Goal: Task Accomplishment & Management: Use online tool/utility

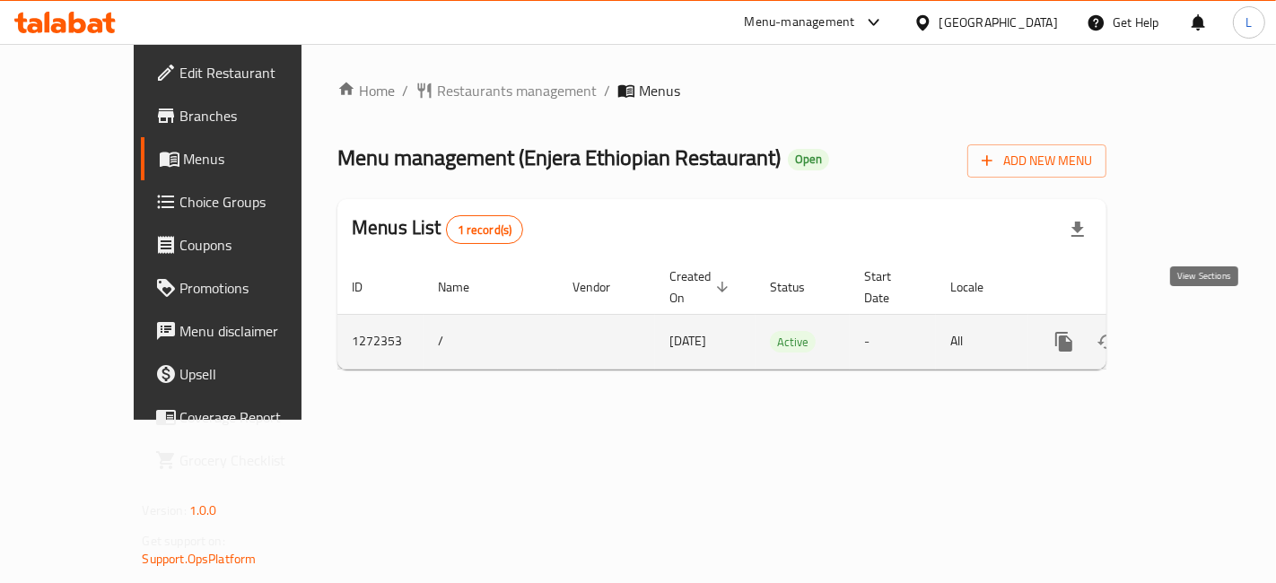
click at [1201, 334] on icon "enhanced table" at bounding box center [1193, 342] width 16 height 16
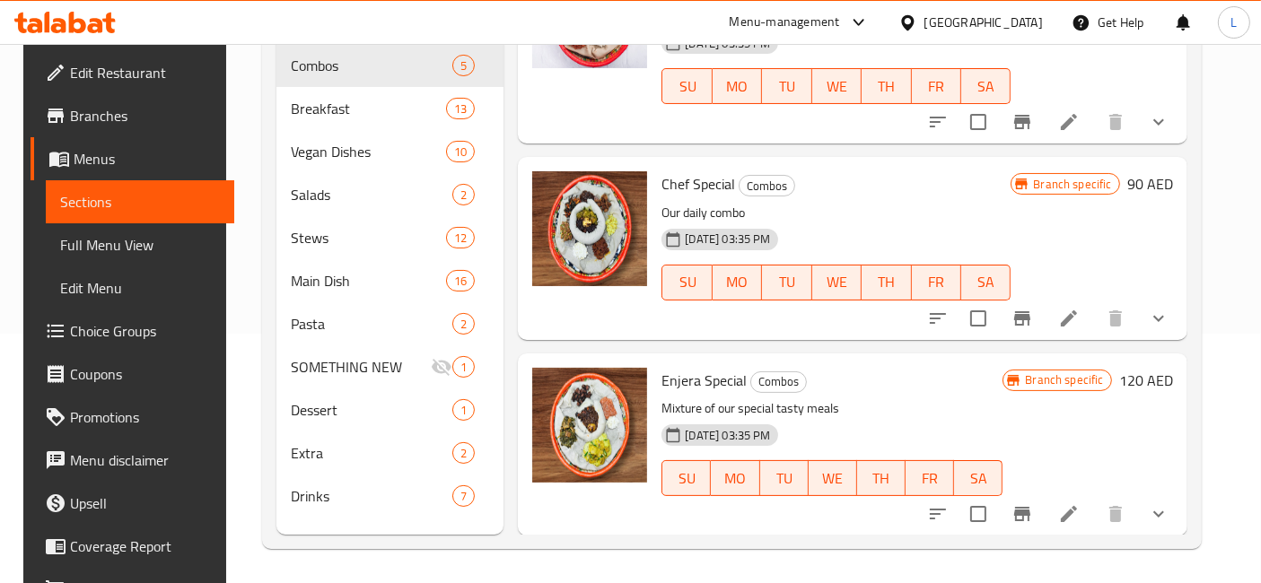
scroll to position [250, 0]
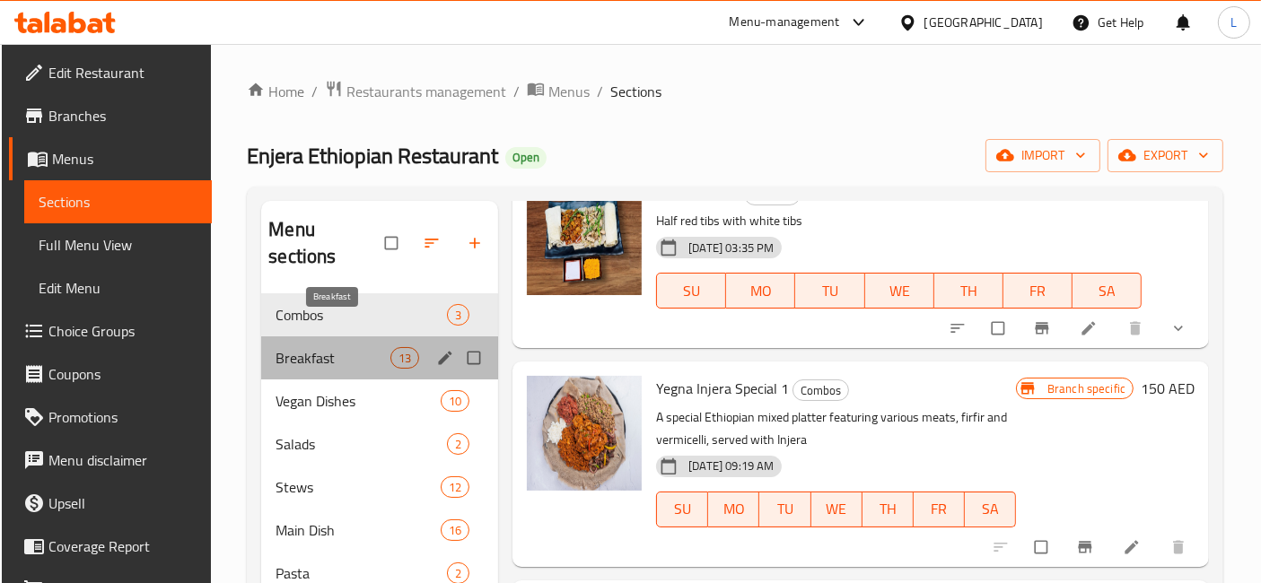
click at [306, 347] on span "Breakfast" at bounding box center [332, 358] width 115 height 22
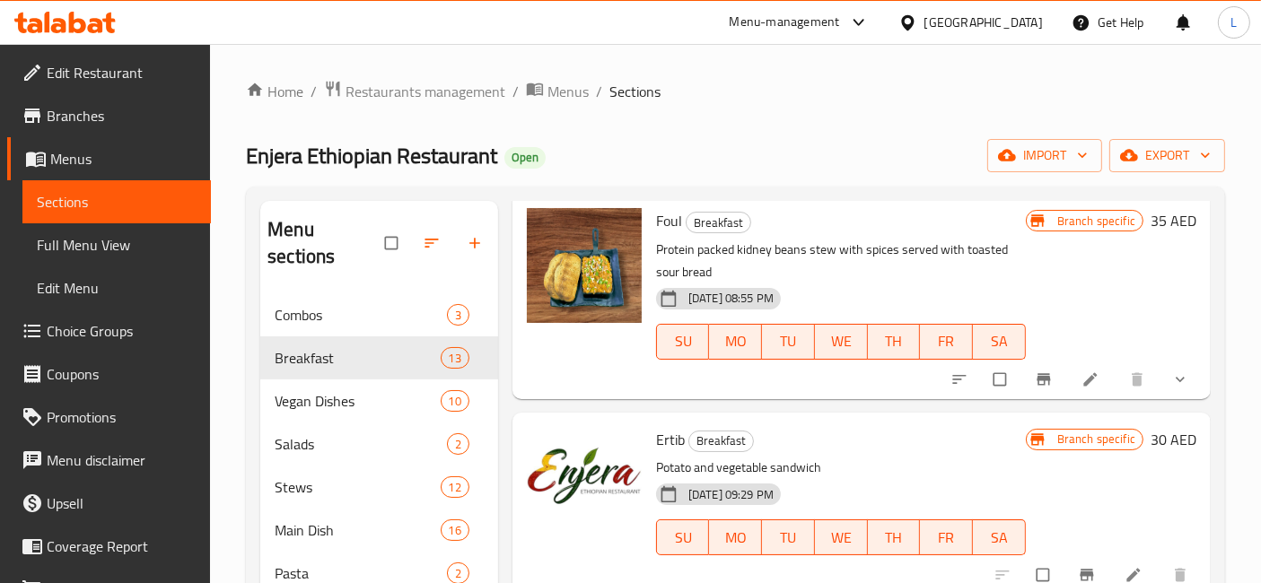
scroll to position [392, 0]
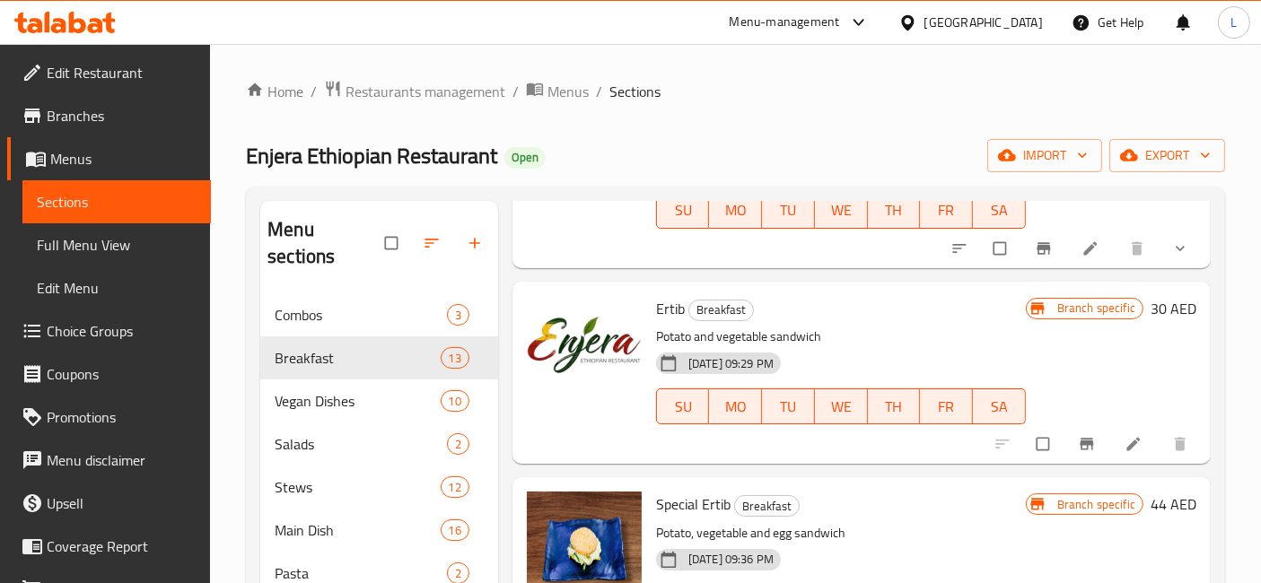
click at [1011, 81] on ol "Home / Restaurants management / Menus / Sections" at bounding box center [735, 91] width 979 height 23
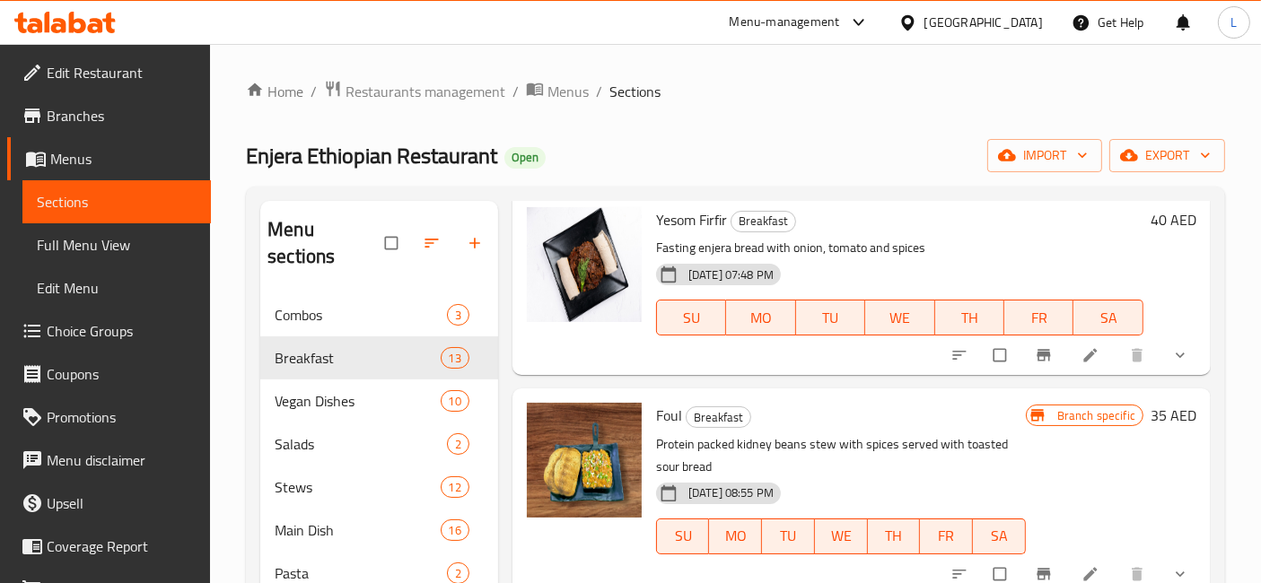
scroll to position [0, 0]
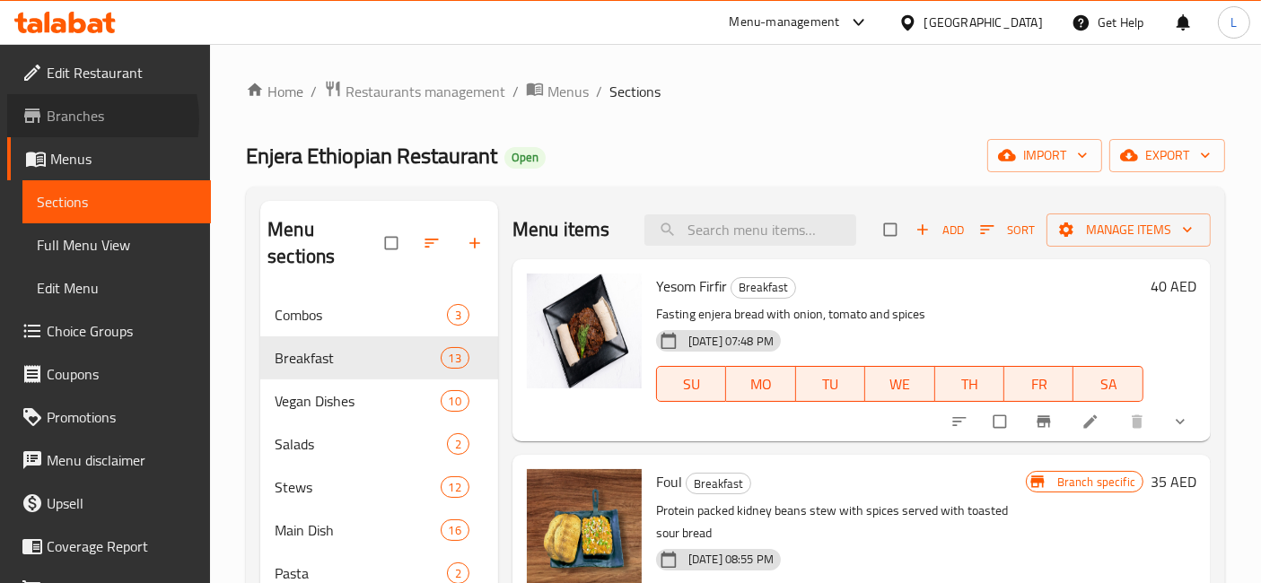
click at [70, 119] on span "Branches" at bounding box center [122, 116] width 150 height 22
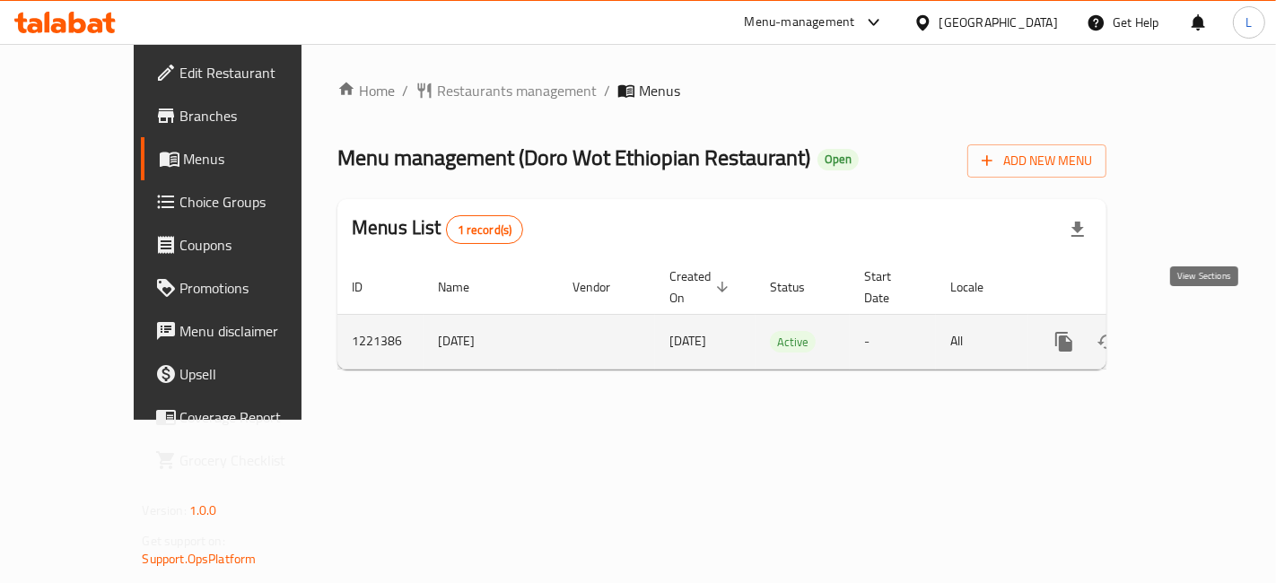
click at [1201, 334] on icon "enhanced table" at bounding box center [1193, 342] width 16 height 16
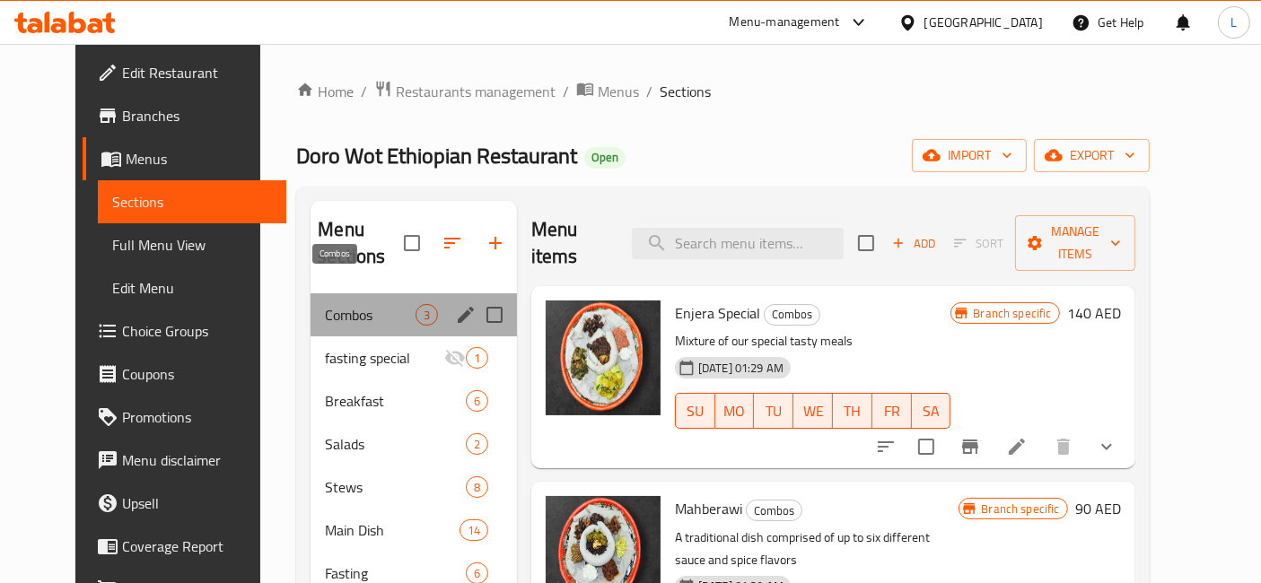
click at [367, 304] on span "Combos" at bounding box center [370, 315] width 90 height 22
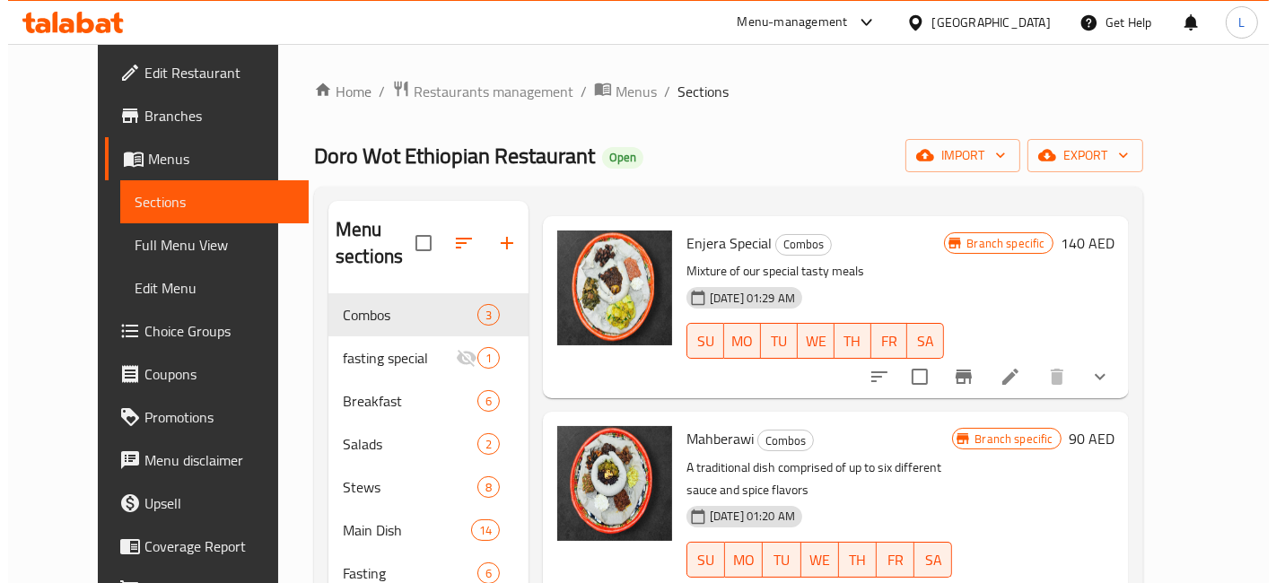
scroll to position [71, 0]
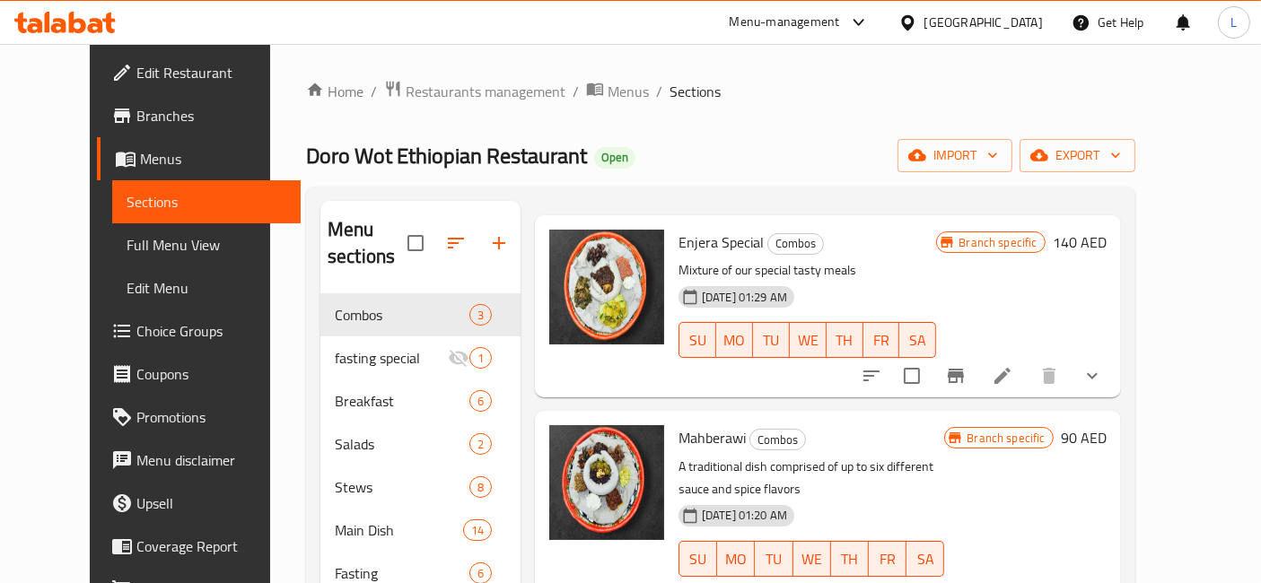
click at [140, 160] on span "Menus" at bounding box center [213, 159] width 146 height 22
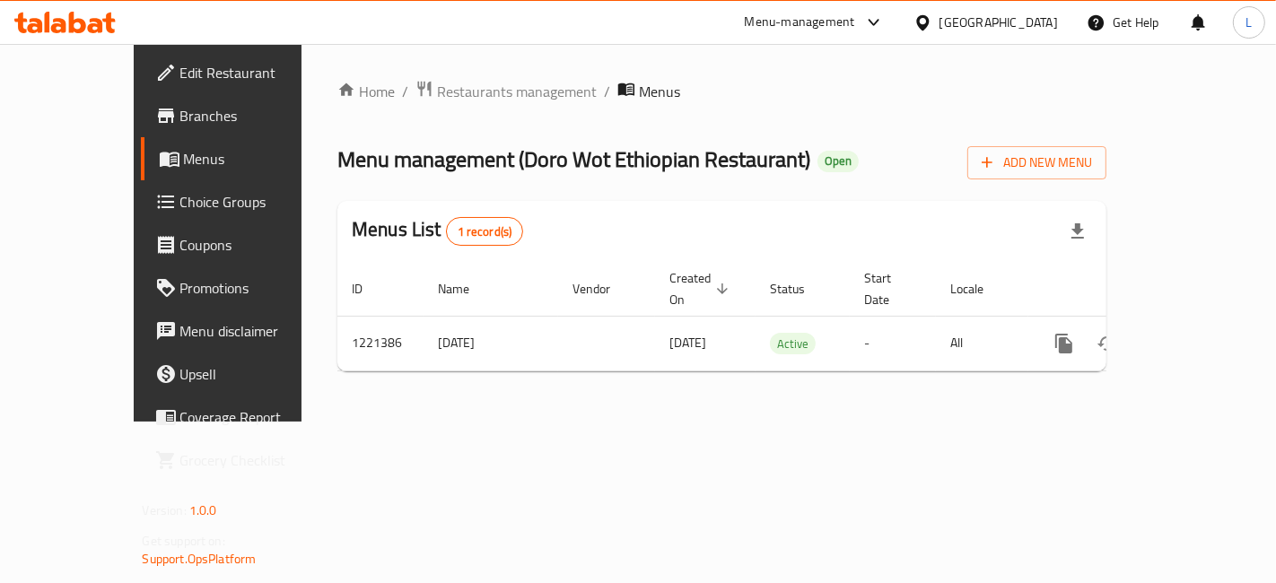
click at [180, 119] on span "Branches" at bounding box center [256, 116] width 152 height 22
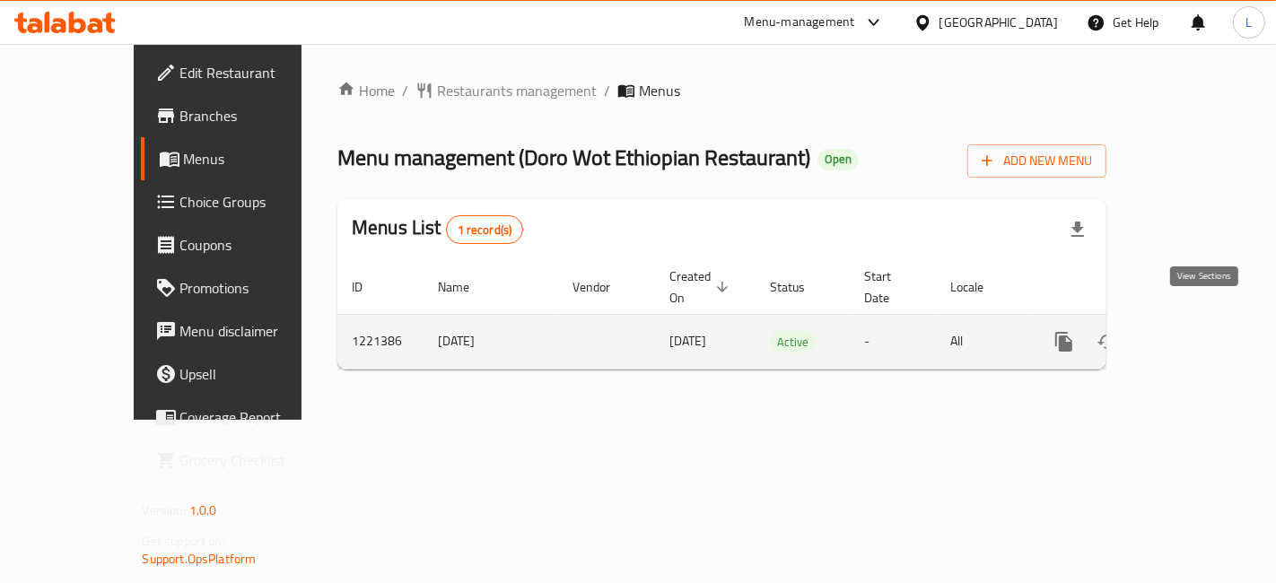
click at [1201, 334] on icon "enhanced table" at bounding box center [1193, 342] width 16 height 16
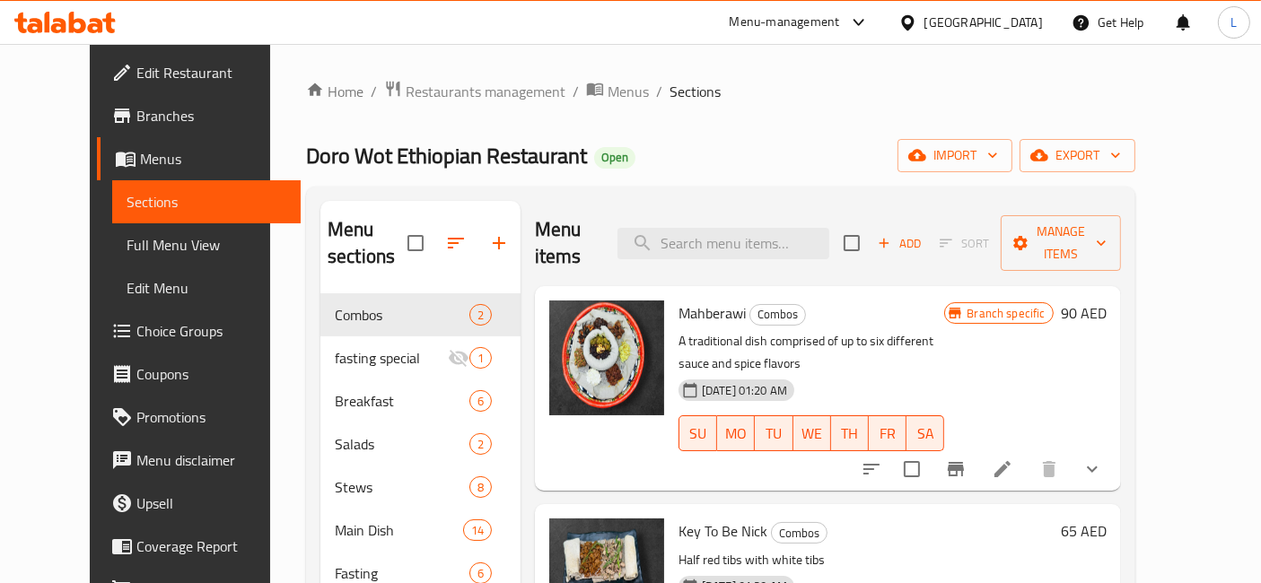
click at [136, 116] on span "Branches" at bounding box center [211, 116] width 150 height 22
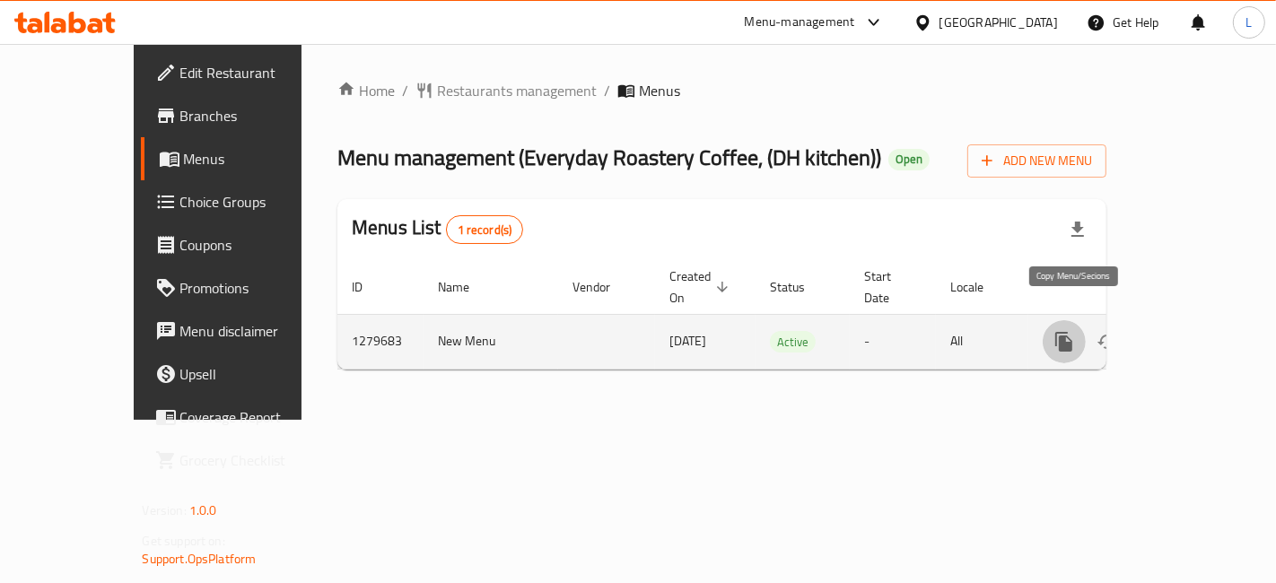
click at [1063, 320] on button "more" at bounding box center [1064, 341] width 43 height 43
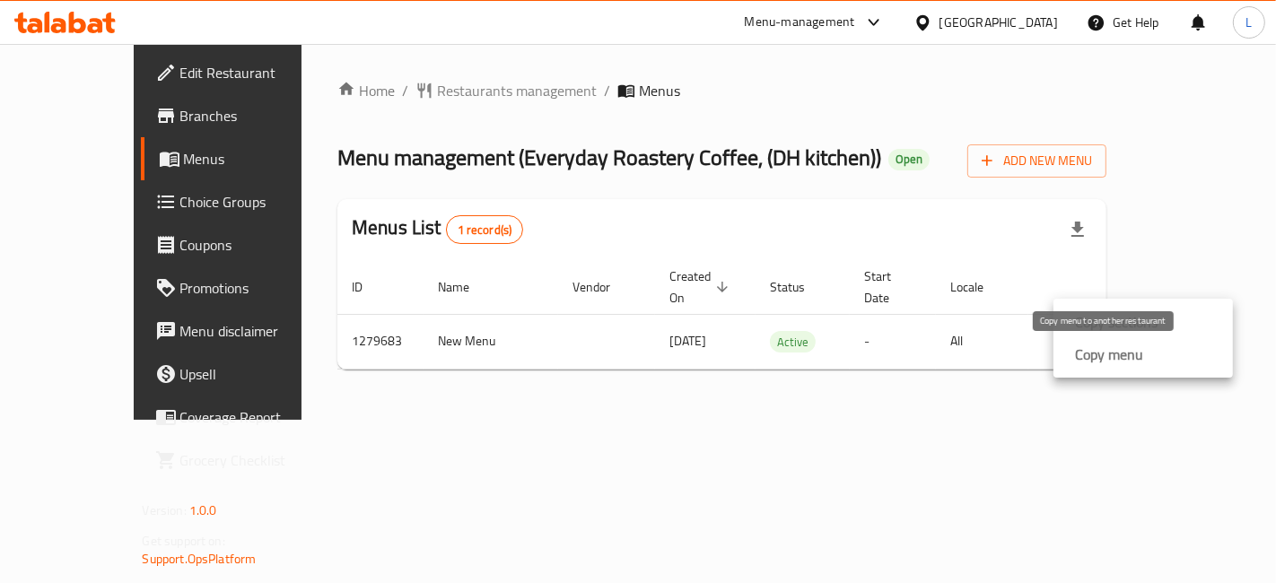
click at [1113, 358] on strong "Copy menu" at bounding box center [1109, 355] width 68 height 22
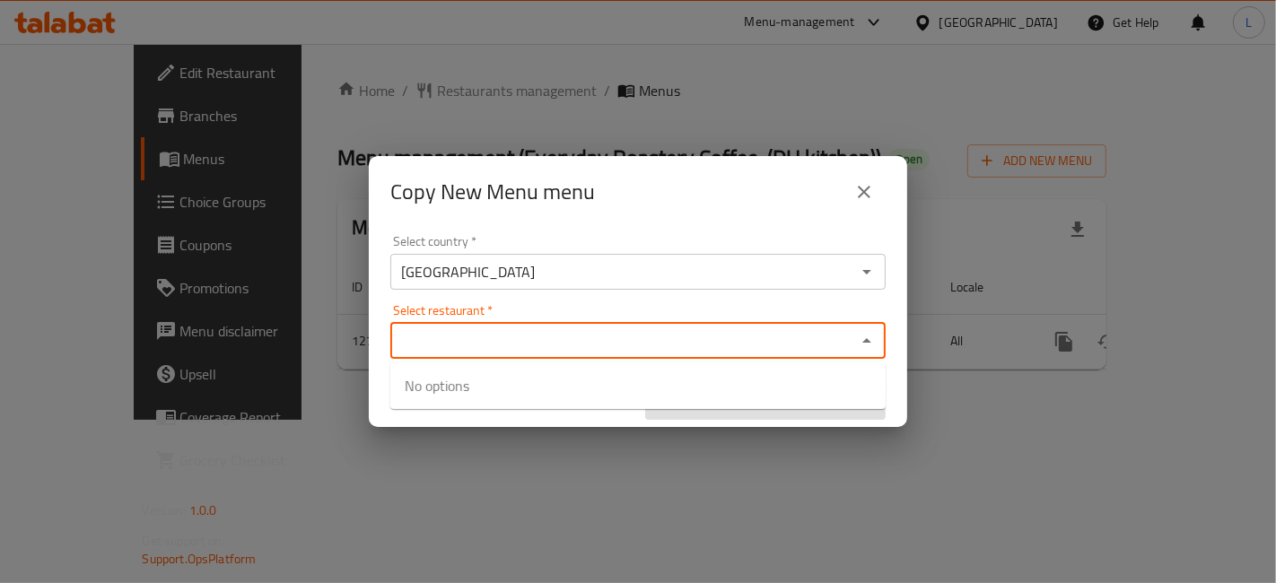
click at [497, 350] on input "Select restaurant   *" at bounding box center [623, 340] width 455 height 25
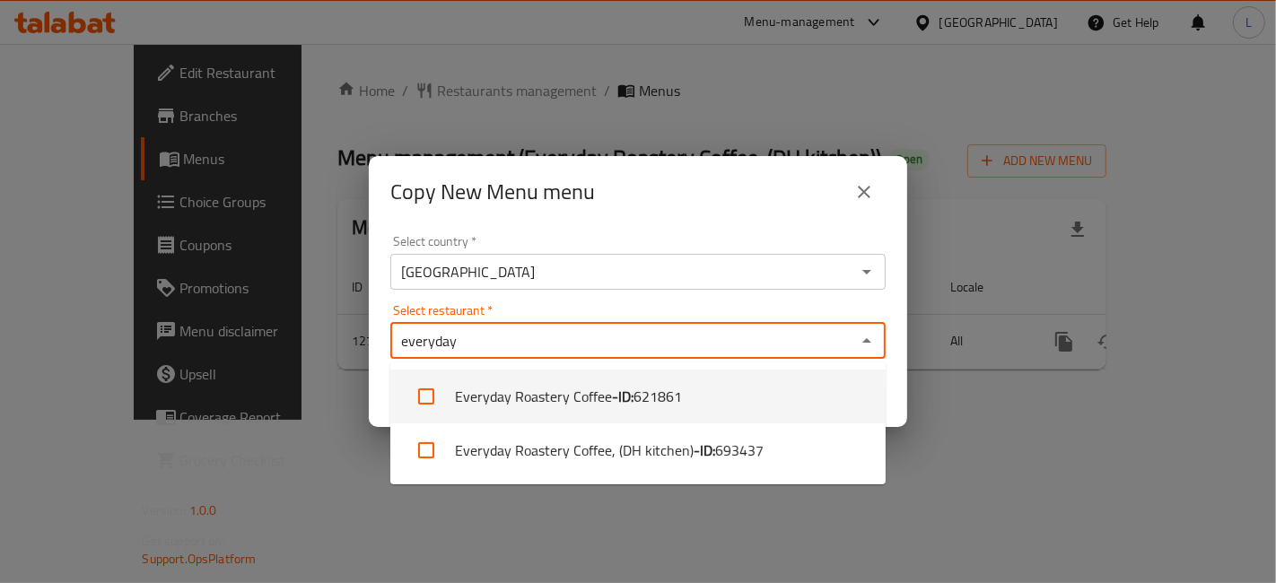
drag, startPoint x: 489, startPoint y: 337, endPoint x: 332, endPoint y: 339, distance: 157.0
click at [333, 339] on div "Copy New Menu menu Select country   * [GEOGRAPHIC_DATA] Select country * Select…" at bounding box center [638, 291] width 1276 height 583
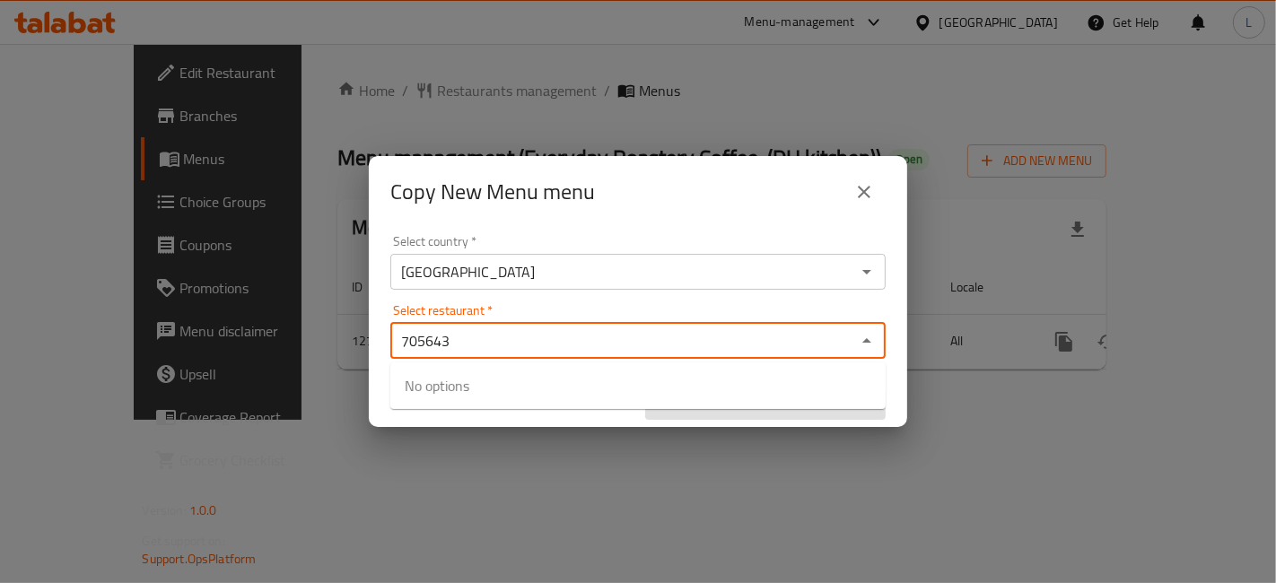
type input "705643"
click at [856, 188] on icon "close" at bounding box center [864, 192] width 22 height 22
